Goal: Task Accomplishment & Management: Manage account settings

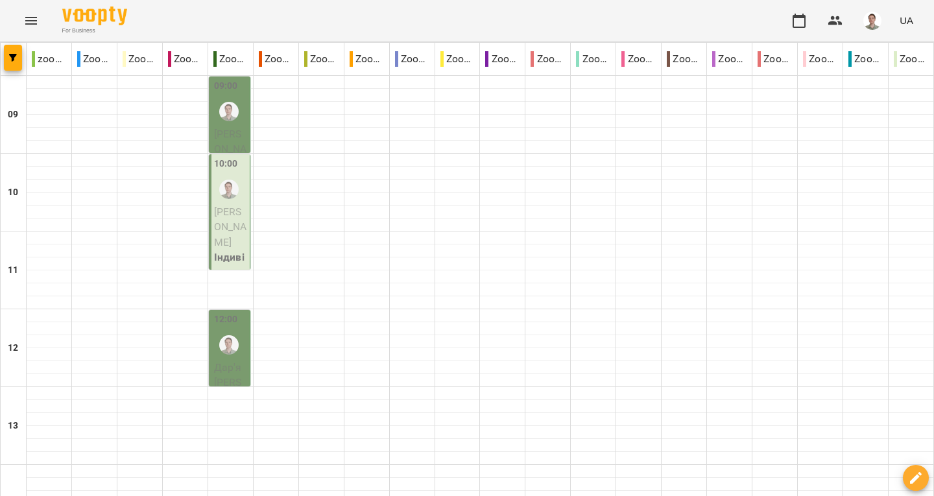
click at [225, 99] on div at bounding box center [229, 112] width 30 height 30
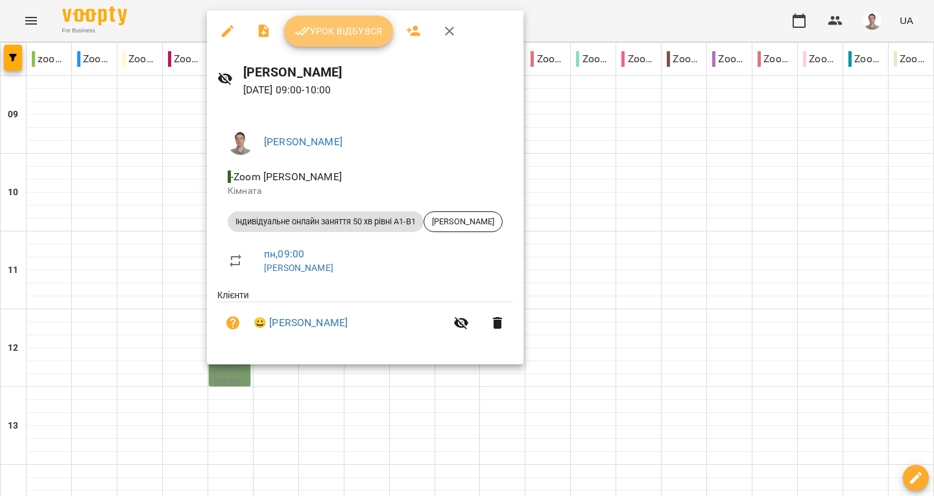
click at [314, 37] on span "Урок відбувся" at bounding box center [338, 31] width 88 height 16
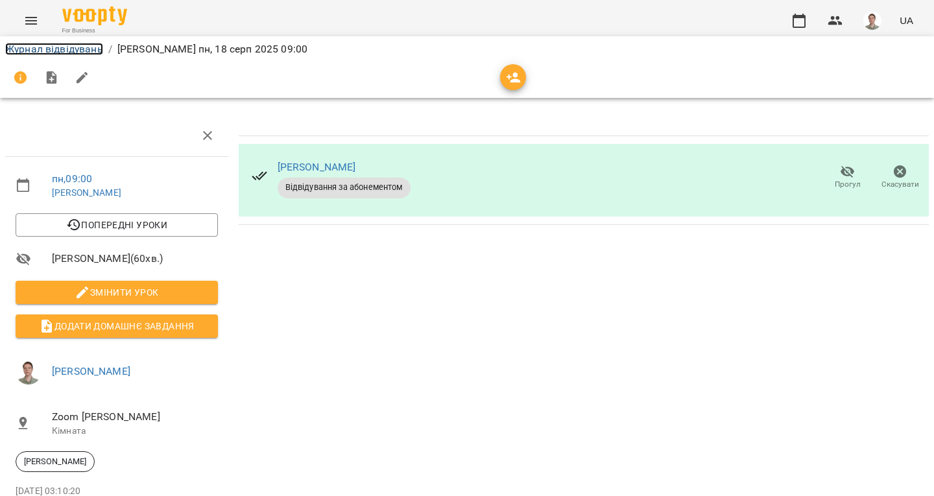
click at [69, 48] on link "Журнал відвідувань" at bounding box center [54, 49] width 98 height 12
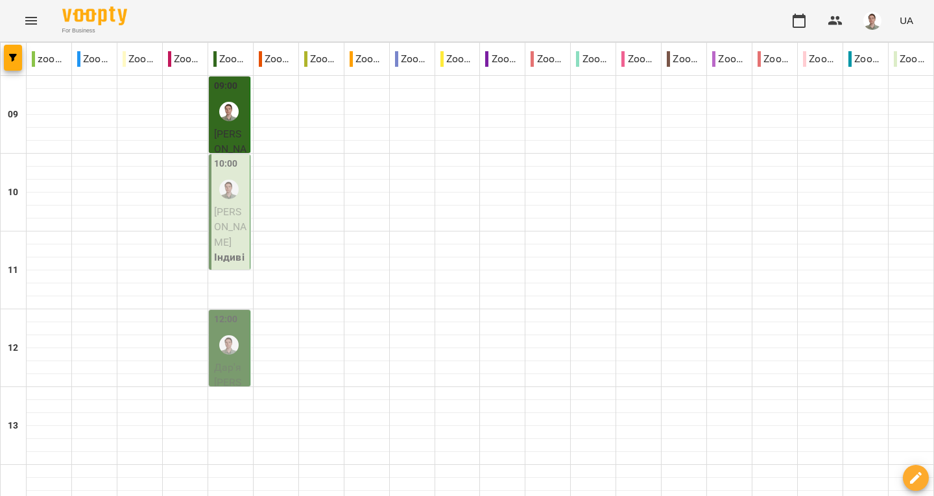
click at [225, 204] on p "[PERSON_NAME]" at bounding box center [230, 227] width 33 height 46
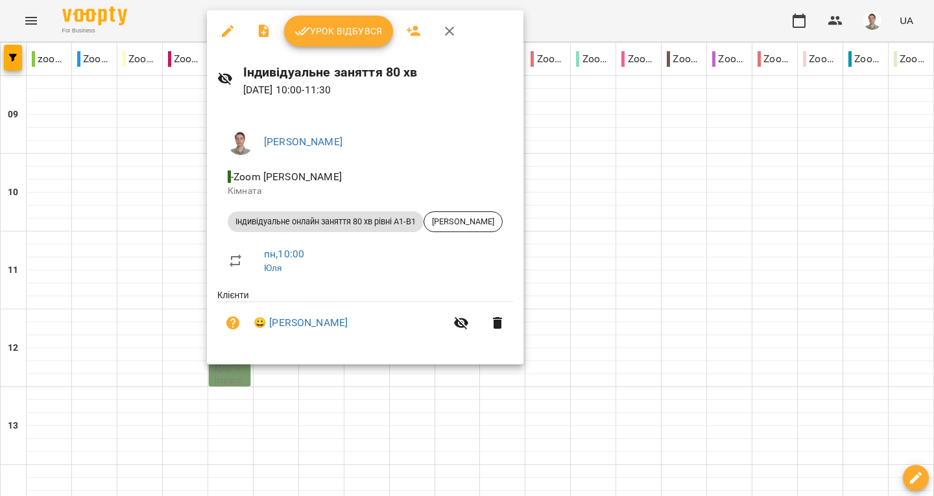
click at [447, 34] on icon "button" at bounding box center [449, 31] width 16 height 16
